Goal: Task Accomplishment & Management: Complete application form

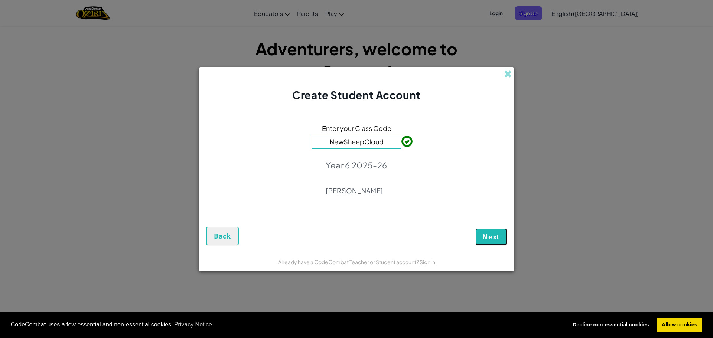
click at [491, 244] on button "Next" at bounding box center [491, 236] width 32 height 17
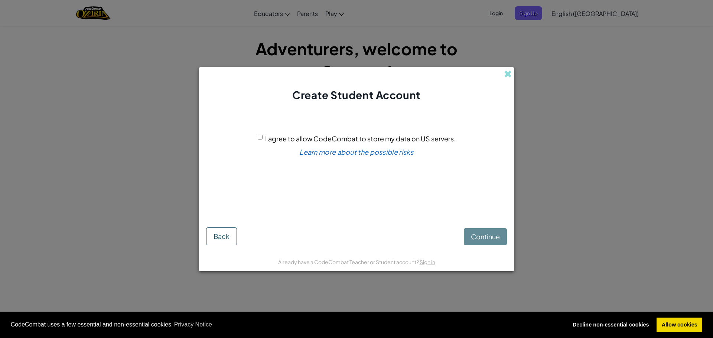
click at [495, 244] on div "Continue Back" at bounding box center [356, 230] width 301 height 30
drag, startPoint x: 282, startPoint y: 146, endPoint x: 267, endPoint y: 127, distance: 24.0
click at [271, 131] on div "I agree to allow CodeCombat to store my data on US servers. Learn more about th…" at bounding box center [356, 162] width 301 height 105
click at [267, 127] on div "I agree to allow CodeCombat to store my data on US servers. Learn more about th…" at bounding box center [356, 162] width 301 height 105
drag, startPoint x: 240, startPoint y: 138, endPoint x: 244, endPoint y: 133, distance: 6.0
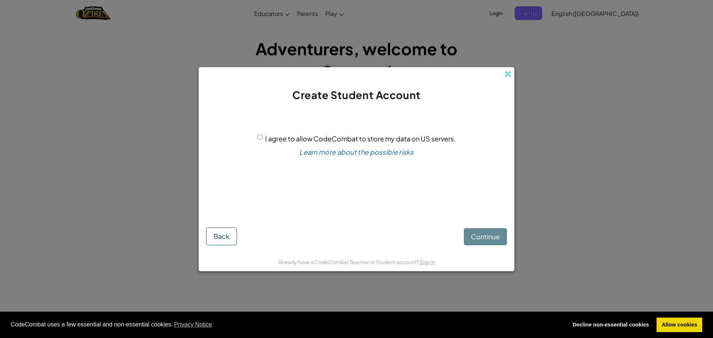
click at [244, 133] on div "I agree to allow CodeCombat to store my data on US servers. Learn more about th…" at bounding box center [356, 162] width 301 height 105
drag, startPoint x: 232, startPoint y: 145, endPoint x: 243, endPoint y: 144, distance: 11.2
click at [238, 144] on div "I agree to allow CodeCombat to store my data on US servers. Learn more about th…" at bounding box center [356, 162] width 301 height 105
drag, startPoint x: 243, startPoint y: 144, endPoint x: 258, endPoint y: 137, distance: 16.6
click at [253, 140] on div "I agree to allow CodeCombat to store my data on US servers. Learn more about th…" at bounding box center [356, 162] width 301 height 105
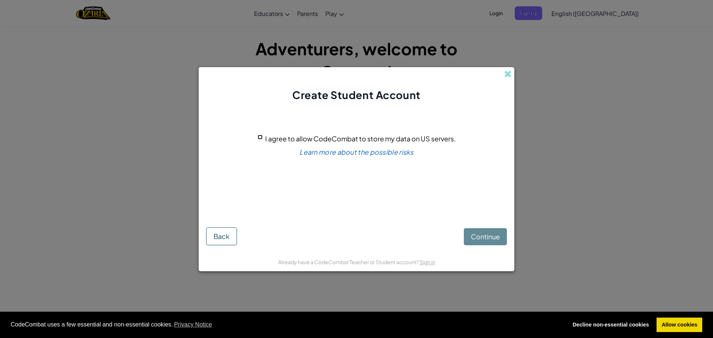
click at [260, 138] on input "I agree to allow CodeCombat to store my data on US servers." at bounding box center [260, 137] width 5 height 5
checkbox input "true"
click at [488, 230] on button "Continue" at bounding box center [485, 236] width 43 height 17
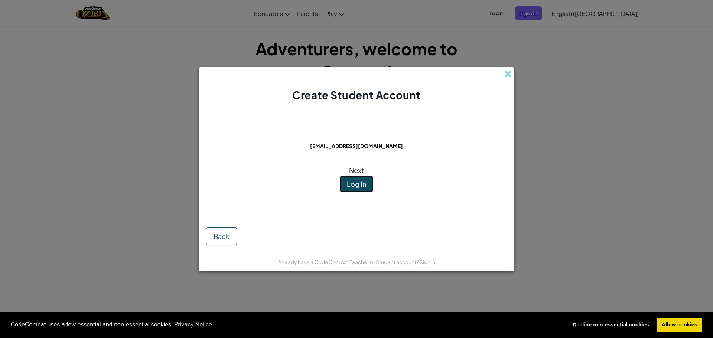
click at [354, 192] on button "Log In" at bounding box center [356, 184] width 33 height 17
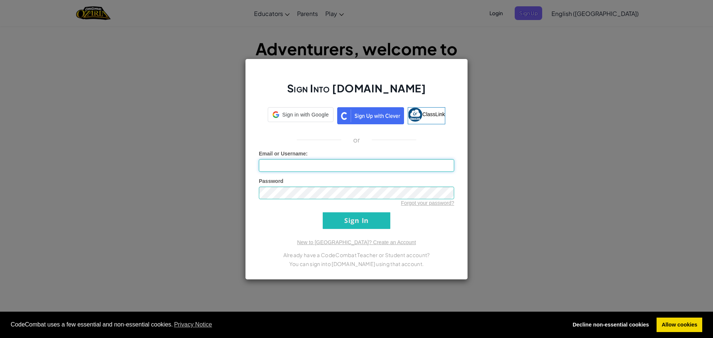
type input "Chase"
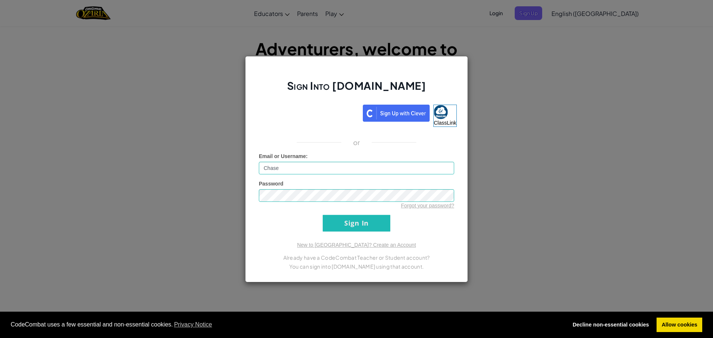
drag, startPoint x: 354, startPoint y: 192, endPoint x: 355, endPoint y: 228, distance: 36.0
click at [355, 228] on input "Sign In" at bounding box center [357, 223] width 68 height 17
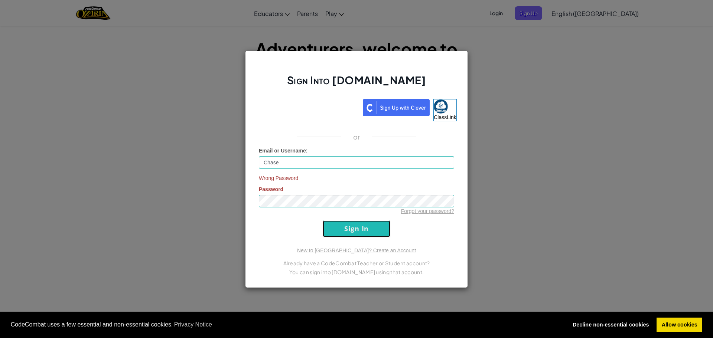
click at [355, 228] on input "Sign In" at bounding box center [357, 229] width 68 height 17
